Goal: Information Seeking & Learning: Learn about a topic

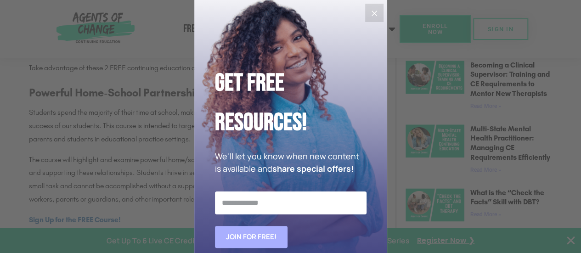
scroll to position [505, 0]
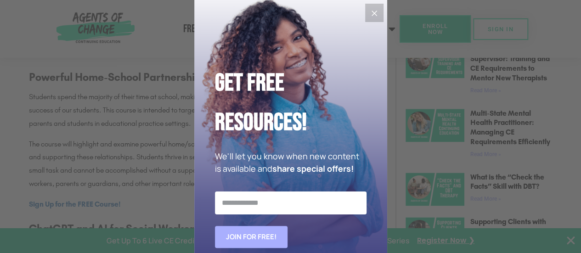
drag, startPoint x: 373, startPoint y: 13, endPoint x: 367, endPoint y: 16, distance: 6.8
click at [372, 13] on icon "Close" at bounding box center [374, 13] width 11 height 11
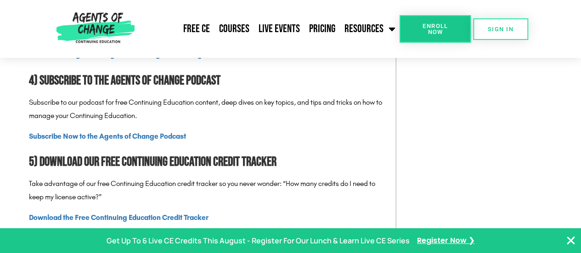
scroll to position [1148, 0]
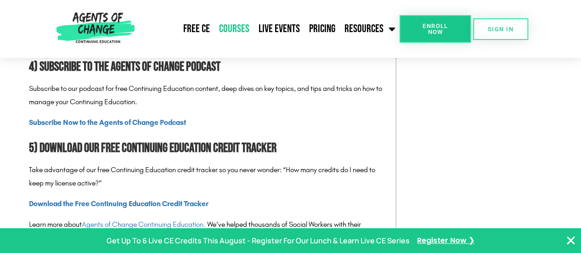
click at [239, 27] on link "Courses" at bounding box center [233, 28] width 39 height 23
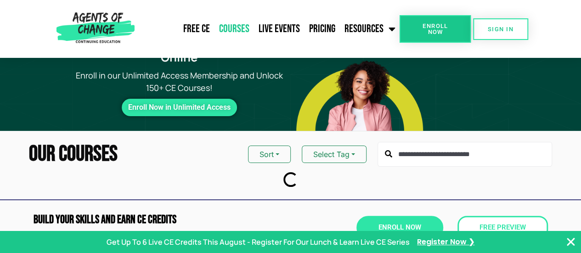
scroll to position [46, 0]
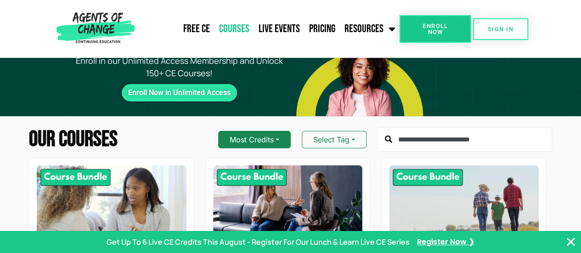
click at [276, 131] on button "Most Credits" at bounding box center [254, 139] width 73 height 17
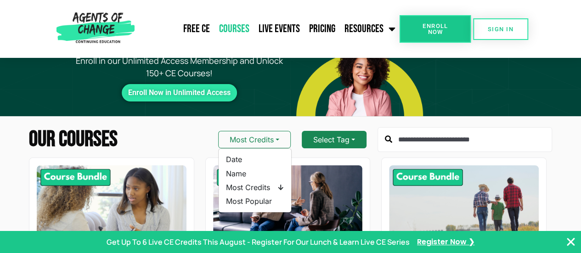
click at [326, 131] on button "Select Tag" at bounding box center [334, 139] width 65 height 17
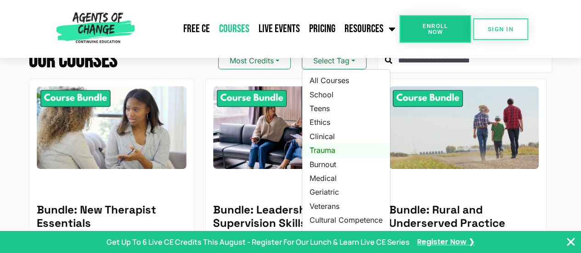
scroll to position [184, 0]
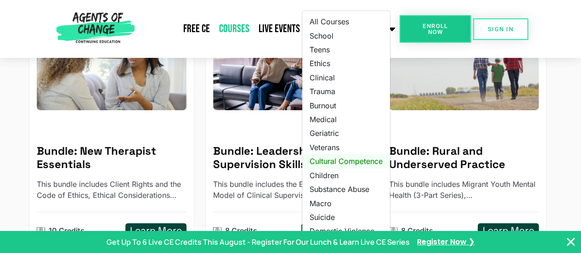
click at [334, 154] on link "Cultural Competence" at bounding box center [346, 161] width 88 height 14
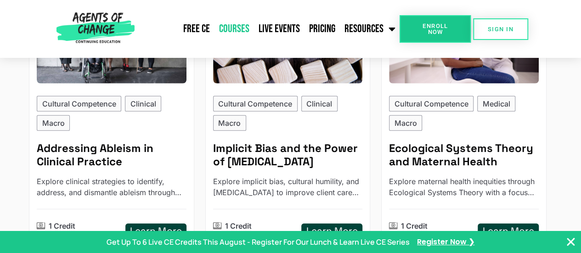
scroll to position [1285, 0]
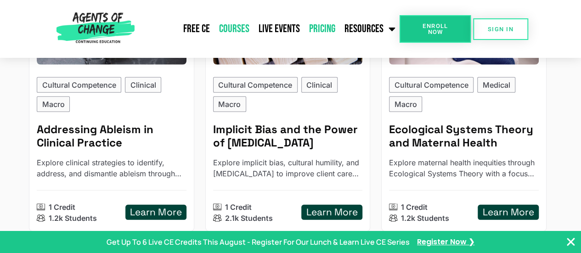
click at [325, 21] on link "Pricing" at bounding box center [321, 28] width 35 height 23
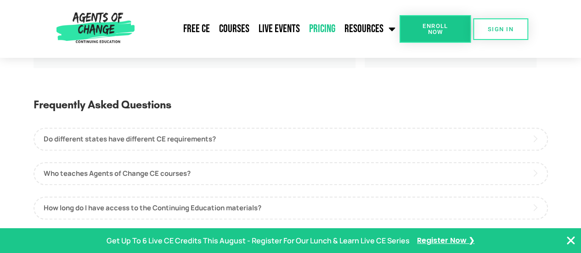
scroll to position [459, 0]
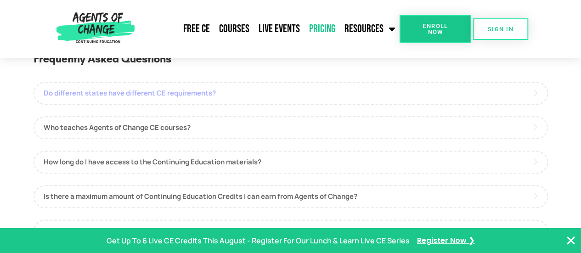
click at [269, 99] on link "Do different states have different CE requirements?" at bounding box center [291, 93] width 514 height 23
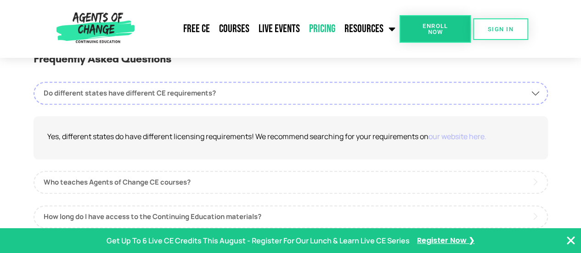
click at [455, 135] on link "our website here." at bounding box center [457, 136] width 58 height 10
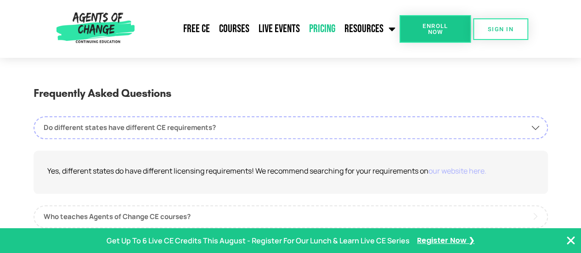
scroll to position [413, 0]
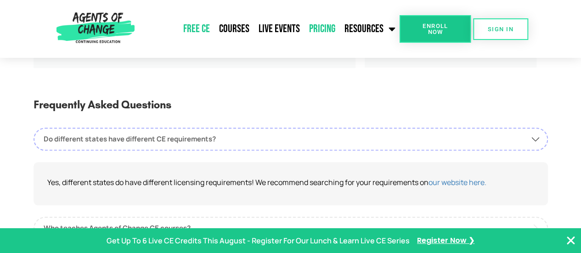
click at [196, 30] on link "Free CE" at bounding box center [197, 28] width 36 height 23
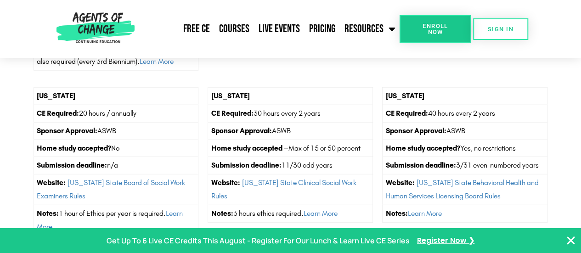
scroll to position [1148, 0]
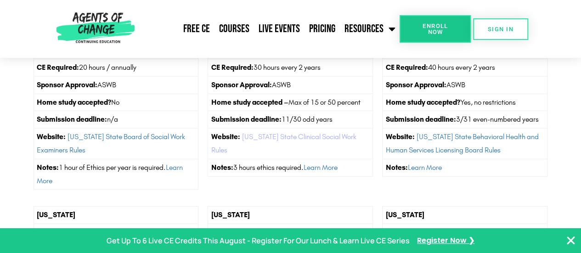
click at [319, 132] on link "Illinois State Clinical Social Work Rules" at bounding box center [283, 143] width 145 height 22
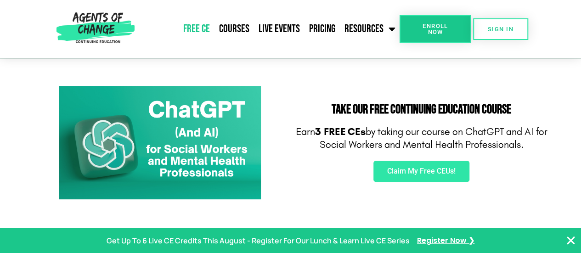
scroll to position [46, 0]
